Goal: Manage account settings

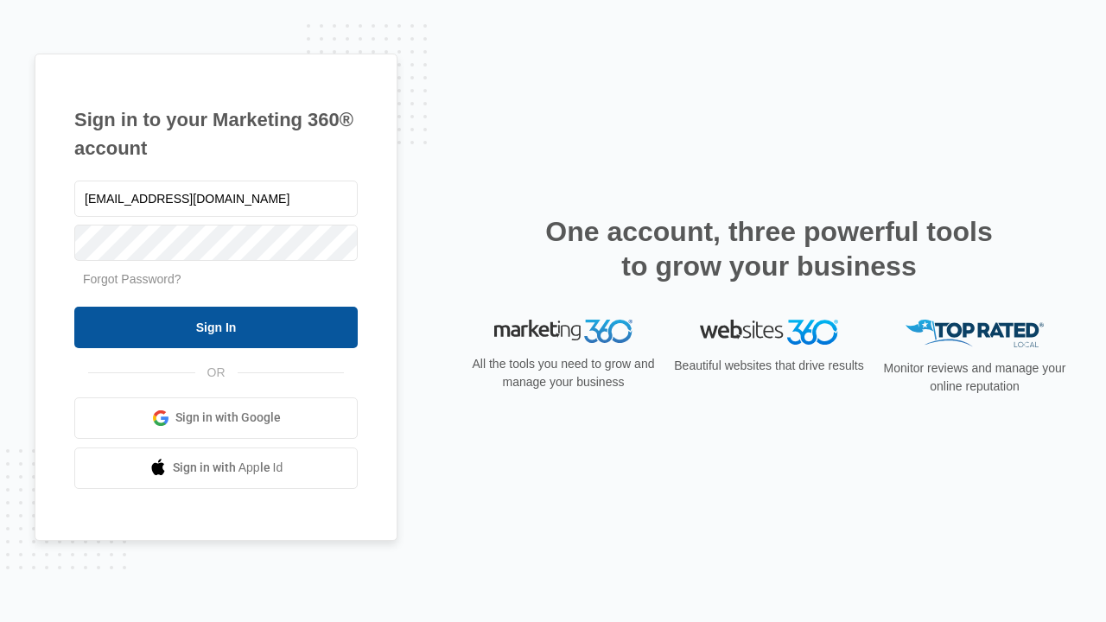
click at [216, 327] on input "Sign In" at bounding box center [215, 327] width 283 height 41
